Goal: Information Seeking & Learning: Learn about a topic

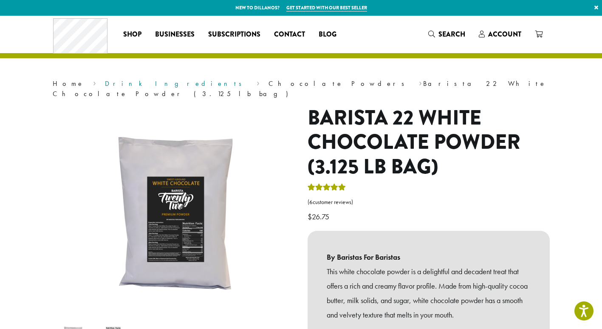
click at [114, 84] on link "Drink Ingredients" at bounding box center [176, 83] width 142 height 9
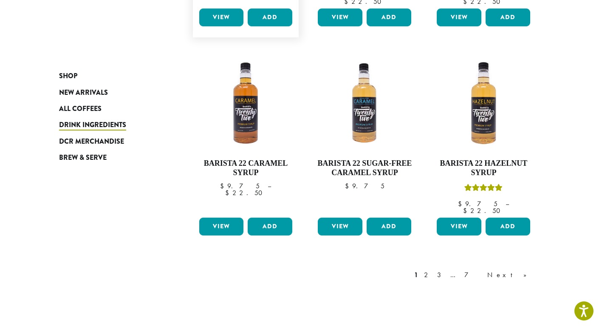
scroll to position [680, 0]
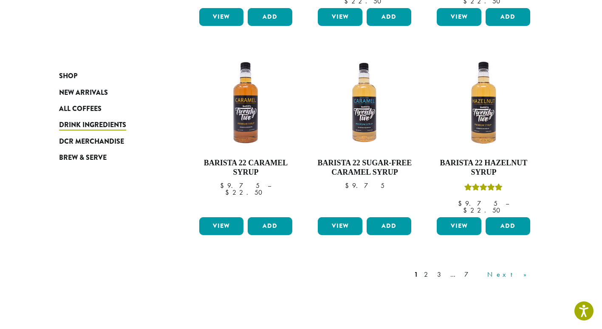
click at [519, 269] on link "Next »" at bounding box center [509, 274] width 49 height 10
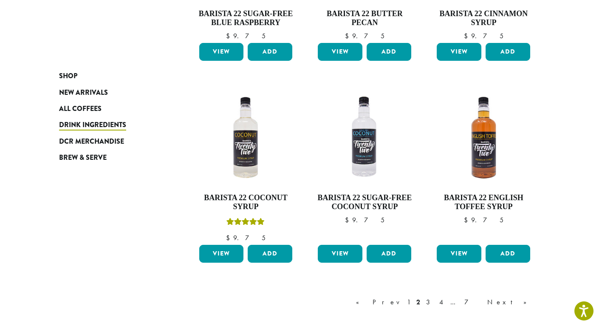
scroll to position [689, 0]
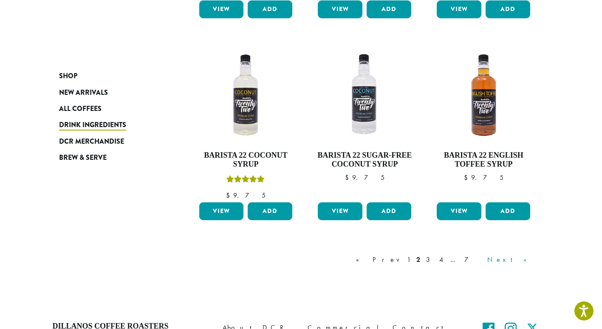
click at [517, 259] on link "Next »" at bounding box center [509, 259] width 49 height 10
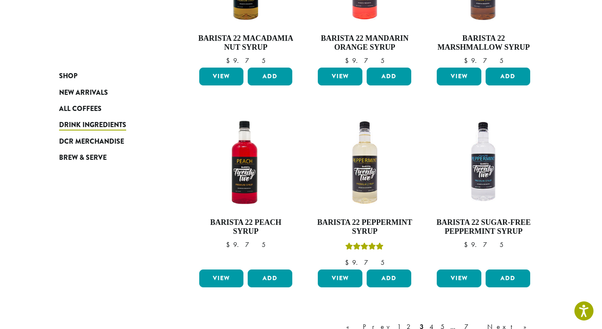
scroll to position [647, 0]
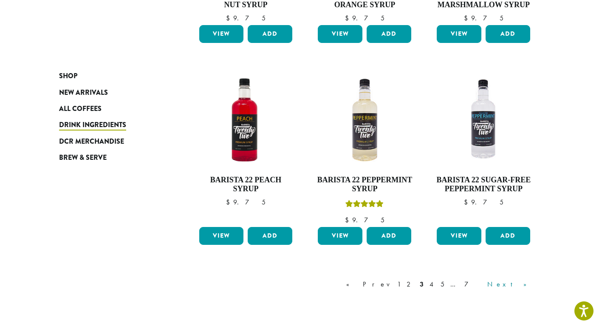
click at [517, 283] on link "Next »" at bounding box center [509, 284] width 49 height 10
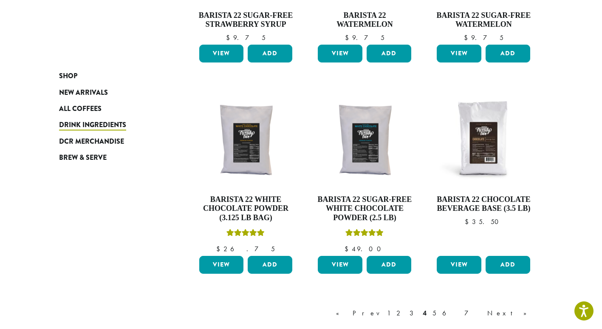
scroll to position [647, 0]
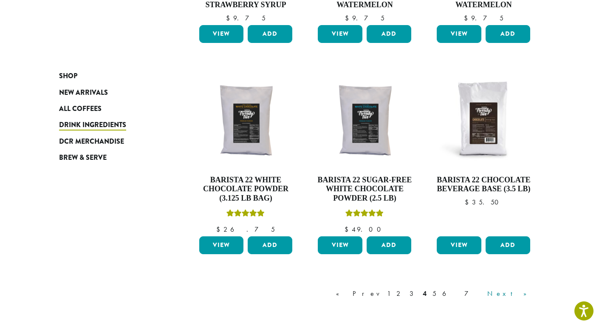
click at [518, 294] on link "Next »" at bounding box center [509, 293] width 49 height 10
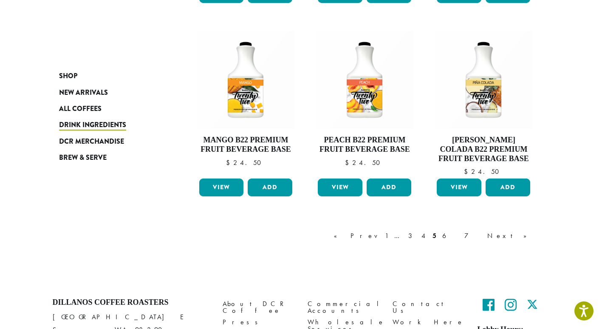
scroll to position [732, 0]
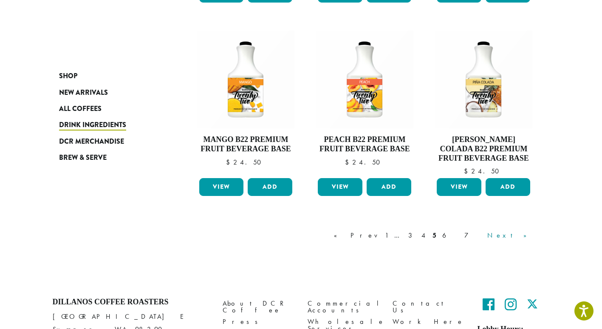
click at [519, 234] on link "Next »" at bounding box center [509, 235] width 49 height 10
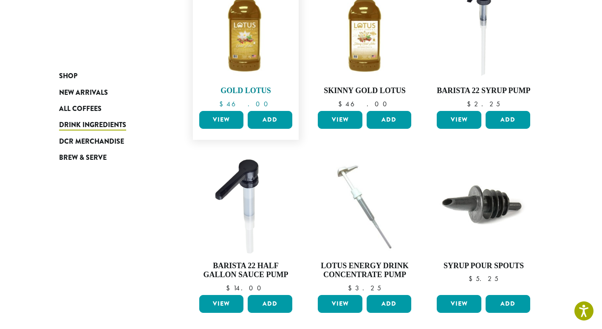
scroll to position [604, 0]
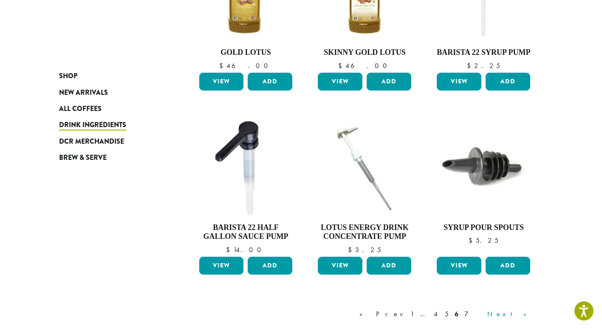
click at [527, 309] on link "Next »" at bounding box center [509, 314] width 49 height 10
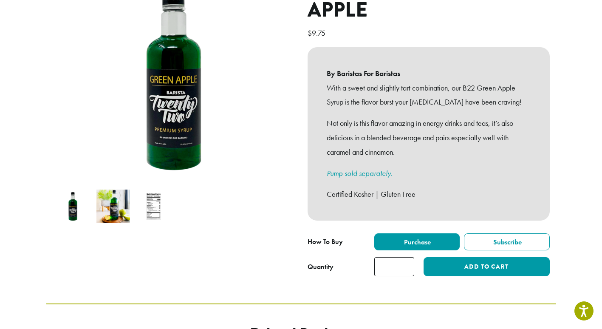
scroll to position [112, 0]
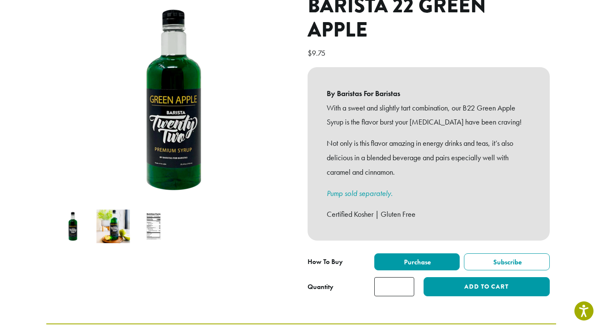
click at [159, 209] on img at bounding box center [154, 226] width 34 height 34
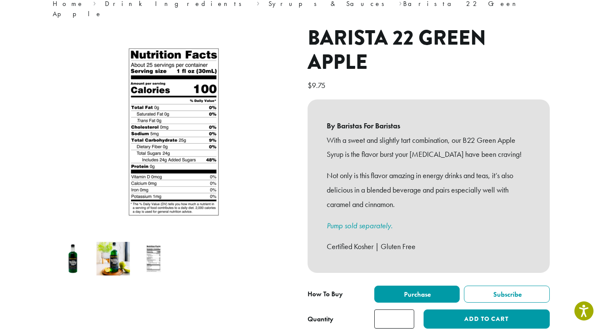
scroll to position [27, 0]
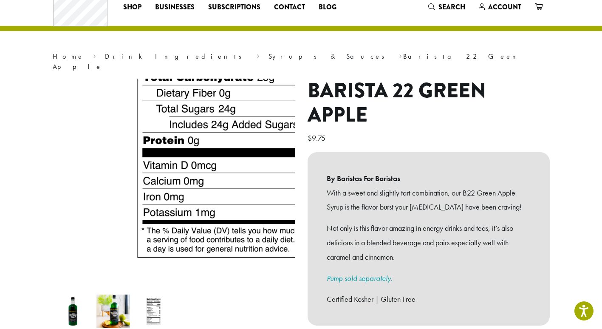
click at [109, 264] on img at bounding box center [245, 58] width 510 height 510
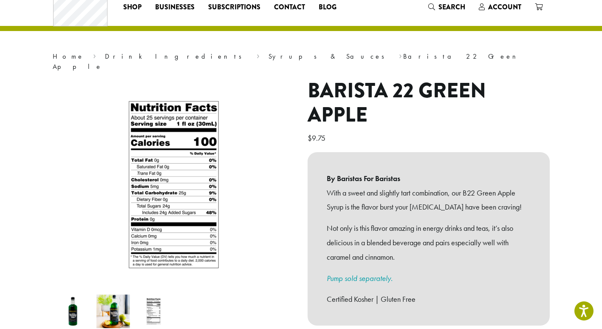
click at [110, 296] on img at bounding box center [113, 311] width 34 height 34
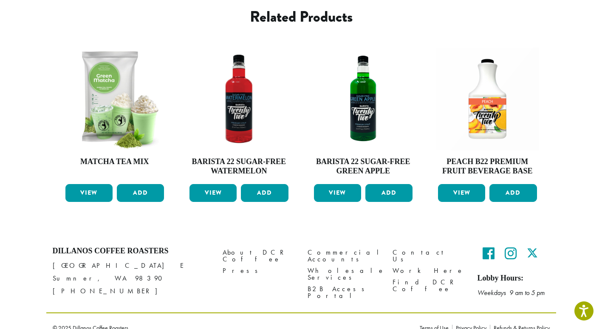
scroll to position [473, 0]
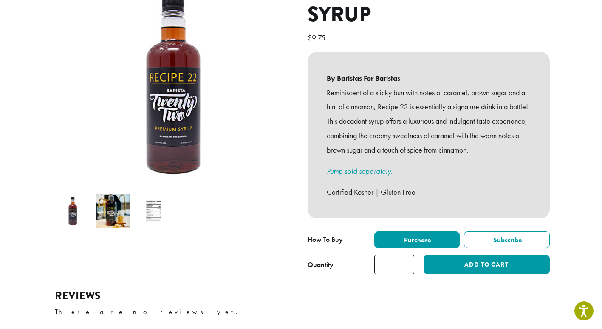
scroll to position [85, 0]
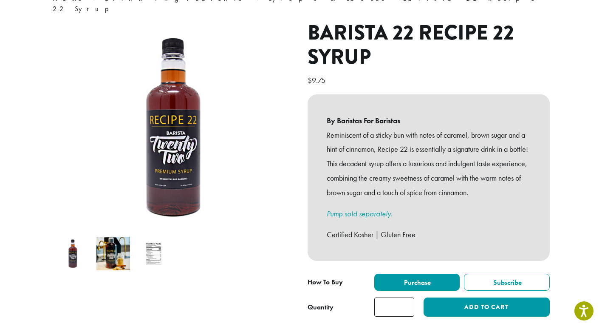
click at [112, 243] on img at bounding box center [113, 254] width 34 height 34
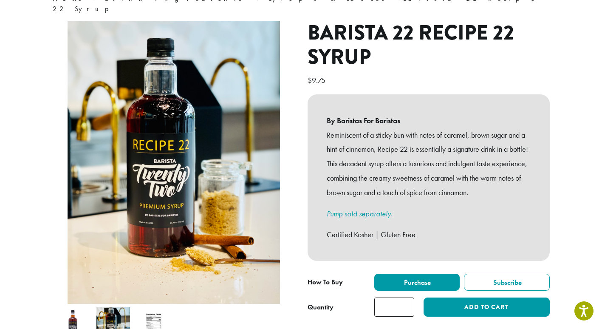
click at [148, 310] on img at bounding box center [154, 324] width 34 height 34
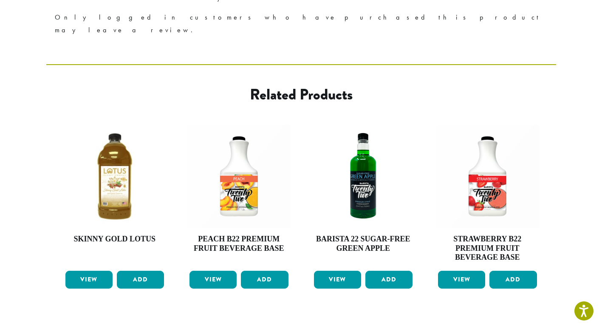
scroll to position [467, 0]
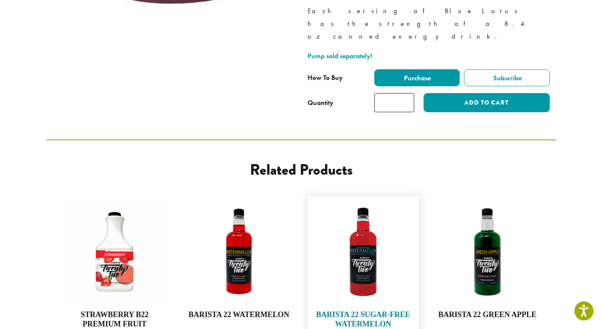
scroll to position [255, 0]
